Goal: Transaction & Acquisition: Purchase product/service

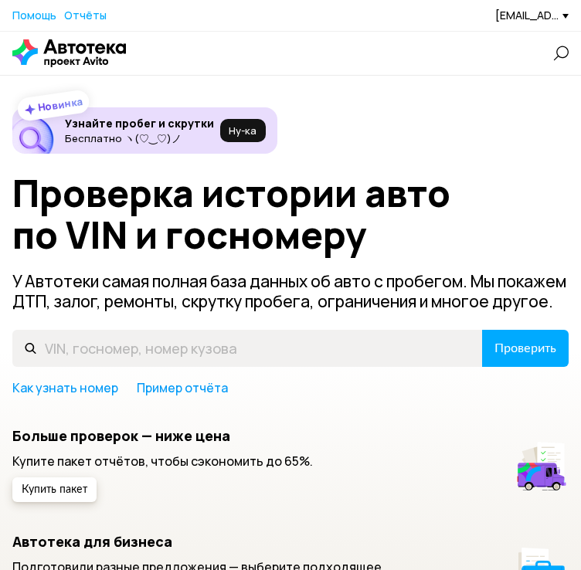
click at [0, 0] on input "text" at bounding box center [0, 0] width 0 height 0
paste input "[US_VEHICLE_IDENTIFICATION_NUMBER]"
type input "[US_VEHICLE_IDENTIFICATION_NUMBER]"
click at [0, 0] on span "Проверить" at bounding box center [0, 0] width 0 height 0
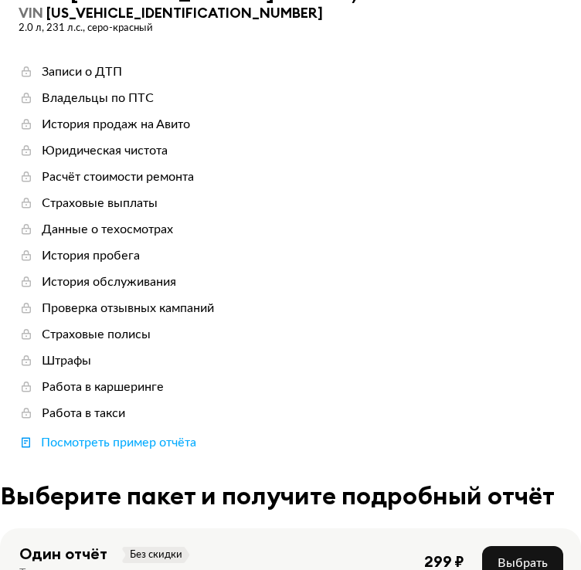
scroll to position [309, 0]
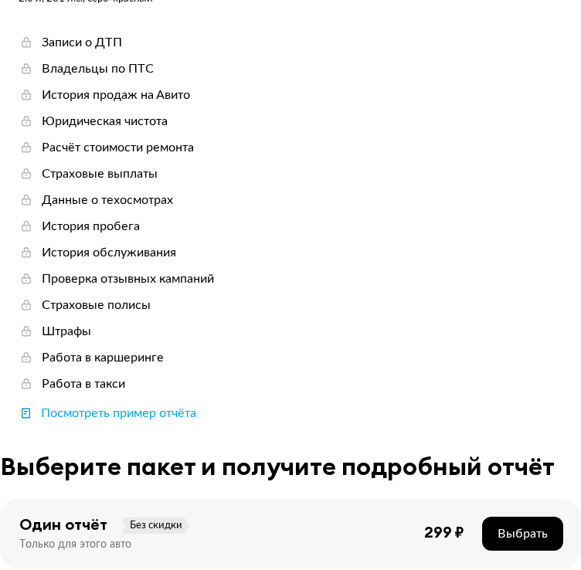
click at [482, 517] on button "Выбрать" at bounding box center [522, 534] width 81 height 34
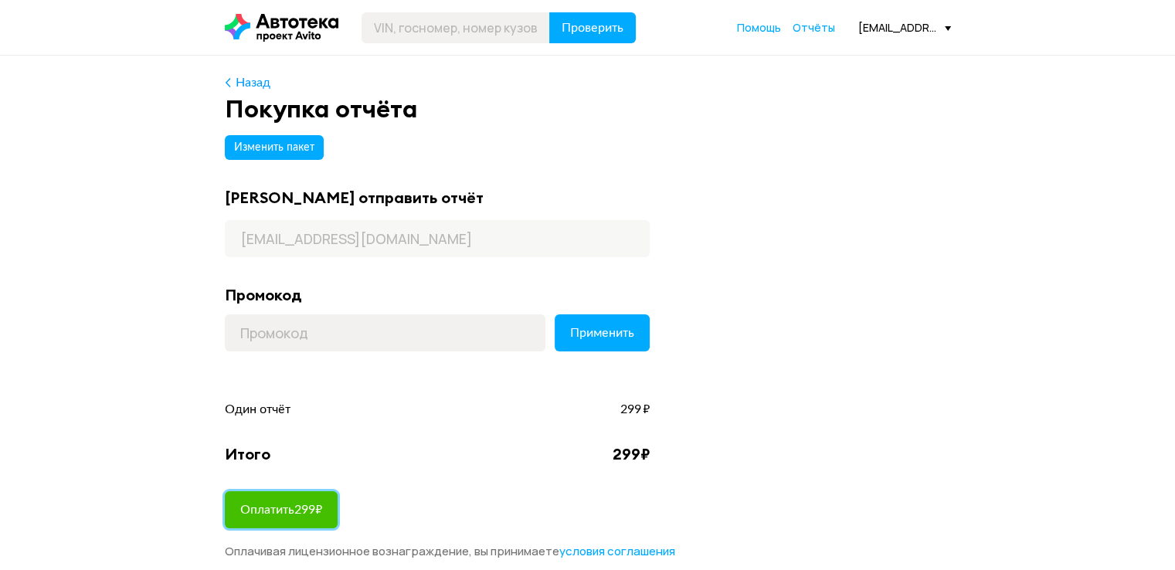
click at [291, 510] on span "Оплатить 299 ₽" at bounding box center [281, 509] width 82 height 12
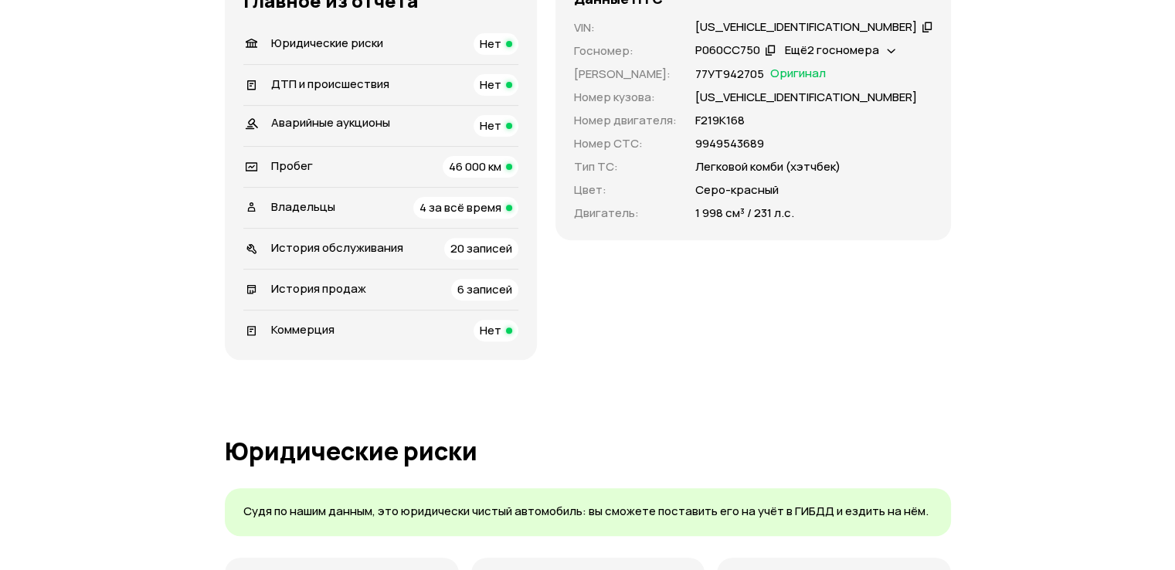
scroll to position [309, 0]
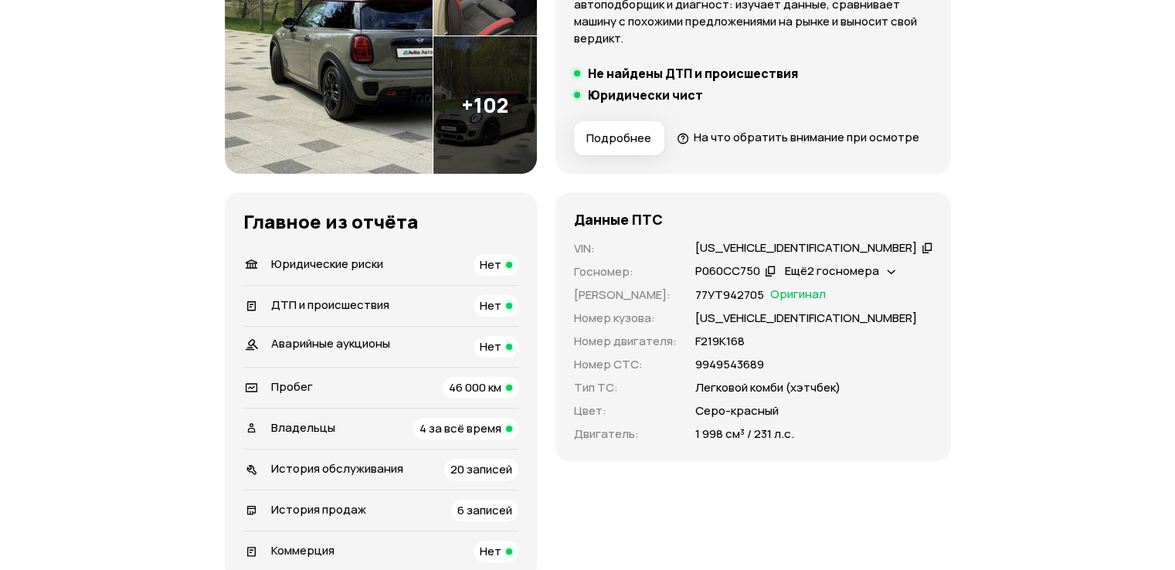
click at [806, 256] on div "[US_VEHICLE_IDENTIFICATION_NUMBER]" at bounding box center [806, 248] width 222 height 16
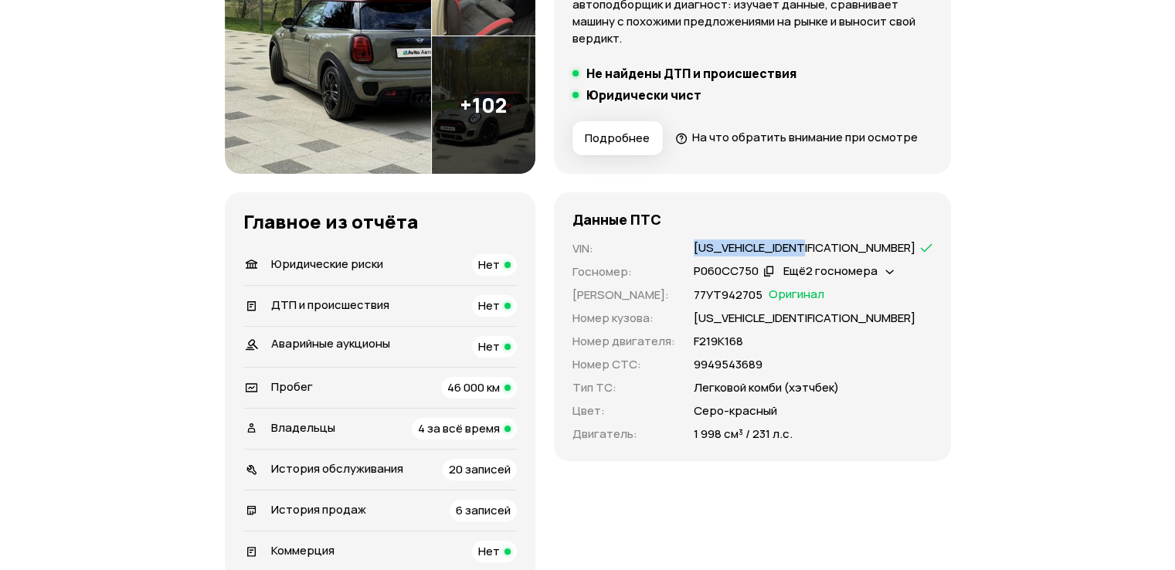
click at [806, 256] on div "[US_VEHICLE_IDENTIFICATION_NUMBER]" at bounding box center [804, 248] width 222 height 16
click at [842, 279] on span "Ещё 2 госномера" at bounding box center [832, 271] width 94 height 16
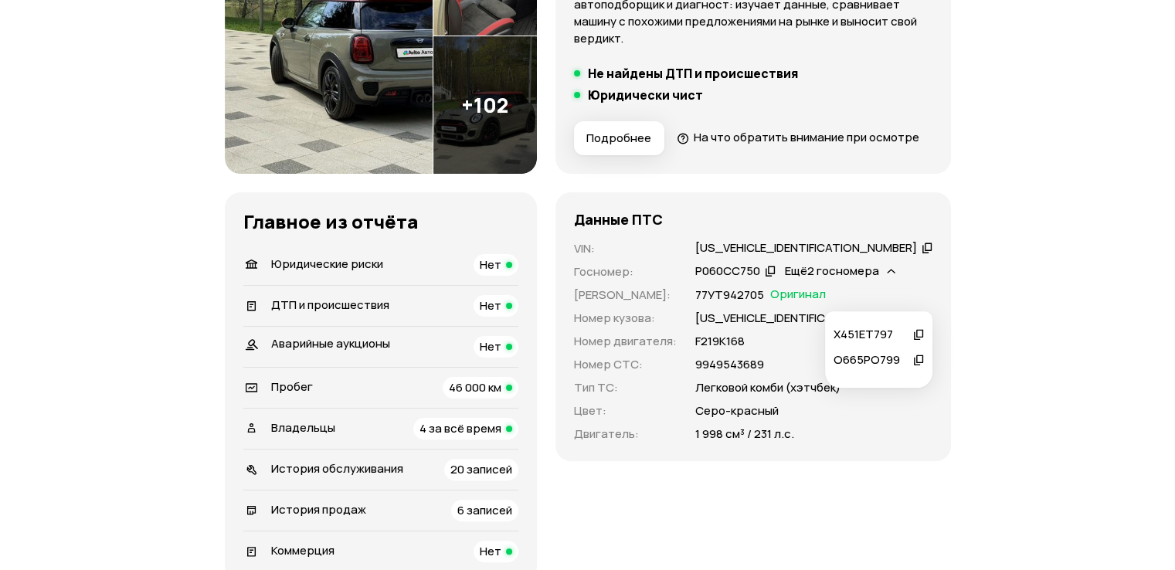
click at [775, 278] on icon at bounding box center [769, 270] width 11 height 15
click at [900, 280] on div "Ещё 2 госномера" at bounding box center [840, 271] width 119 height 16
click at [919, 334] on icon at bounding box center [918, 334] width 11 height 15
click at [900, 280] on div "Ещё 2 госномера" at bounding box center [840, 271] width 119 height 16
click at [920, 355] on icon at bounding box center [918, 359] width 11 height 15
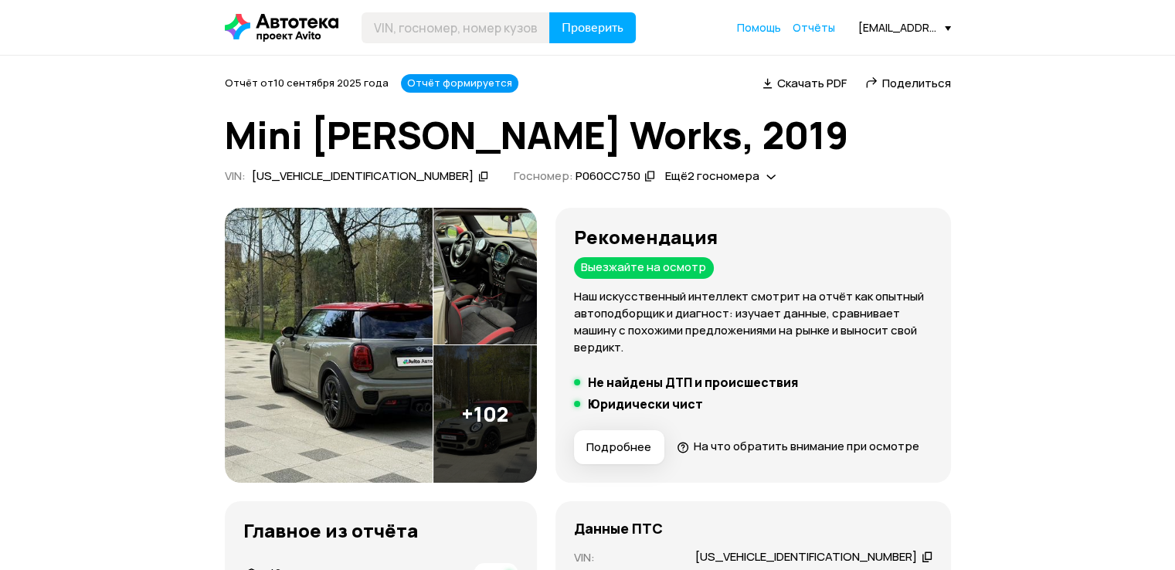
scroll to position [386, 0]
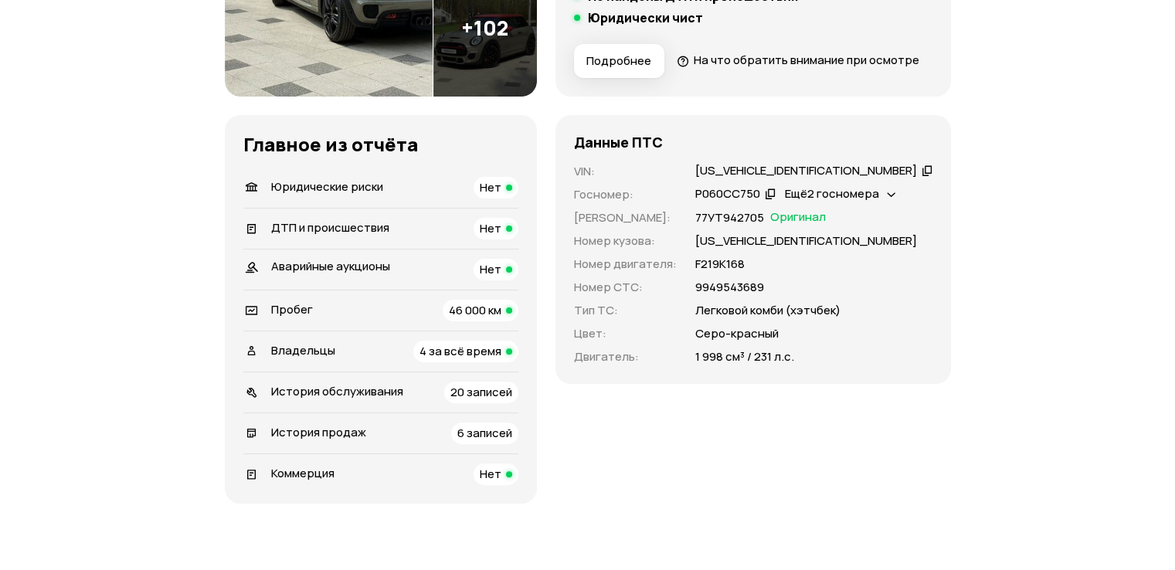
click at [788, 179] on div "[US_VEHICLE_IDENTIFICATION_NUMBER]" at bounding box center [806, 171] width 222 height 16
click at [788, 179] on div "[US_VEHICLE_IDENTIFICATION_NUMBER]" at bounding box center [804, 171] width 222 height 16
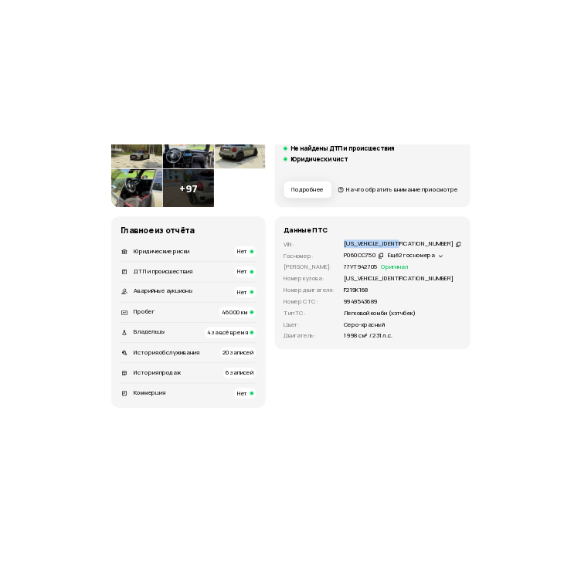
scroll to position [397, 0]
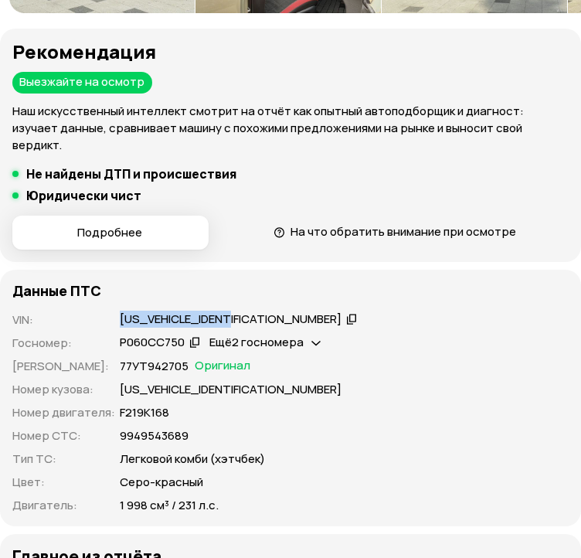
click at [218, 311] on div "[US_VEHICLE_IDENTIFICATION_NUMBER]" at bounding box center [231, 319] width 222 height 16
